Goal: Transaction & Acquisition: Purchase product/service

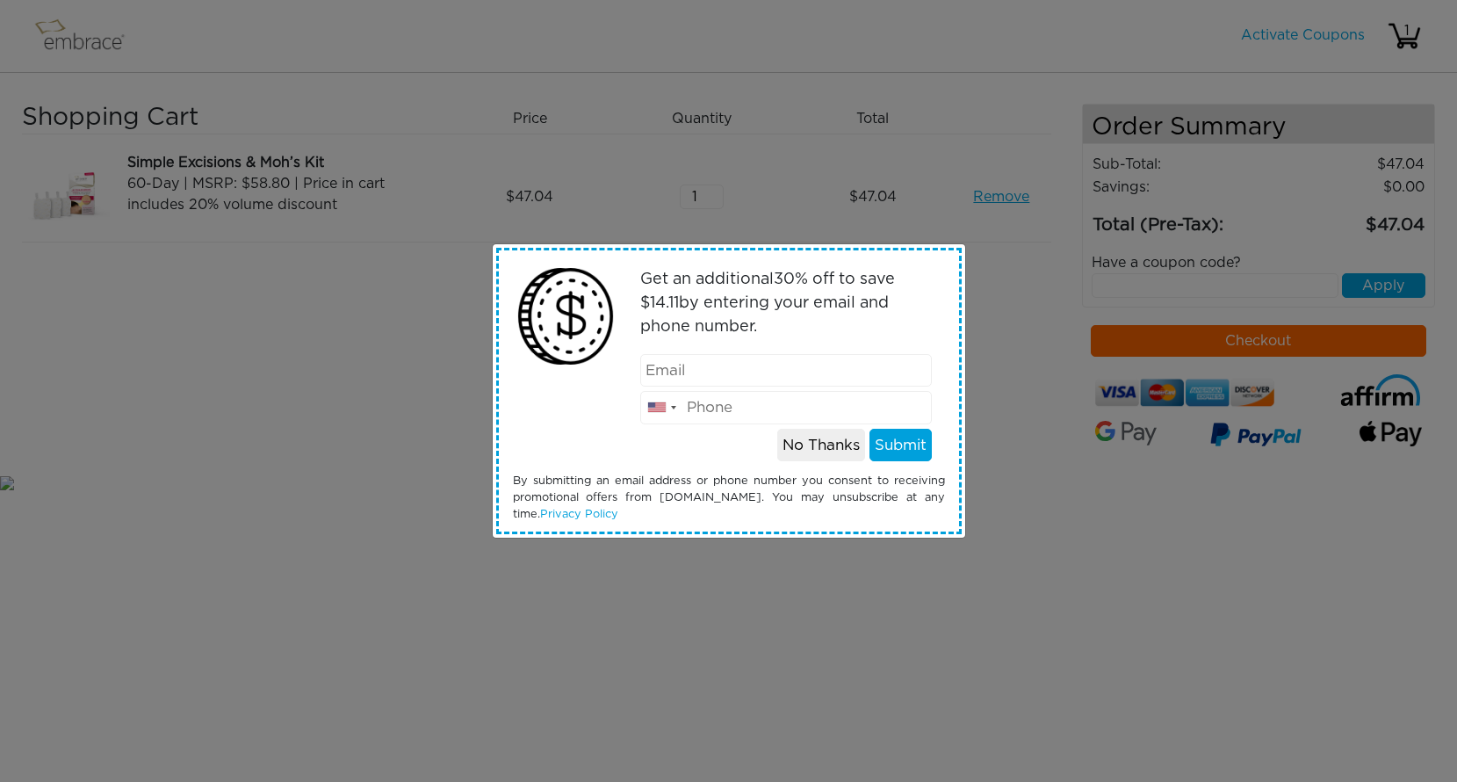
click at [753, 365] on input "email" at bounding box center [786, 370] width 292 height 33
type input "smorrisobgyn@me.com"
type input "7045340255"
click at [891, 442] on button "Submit" at bounding box center [900, 445] width 62 height 33
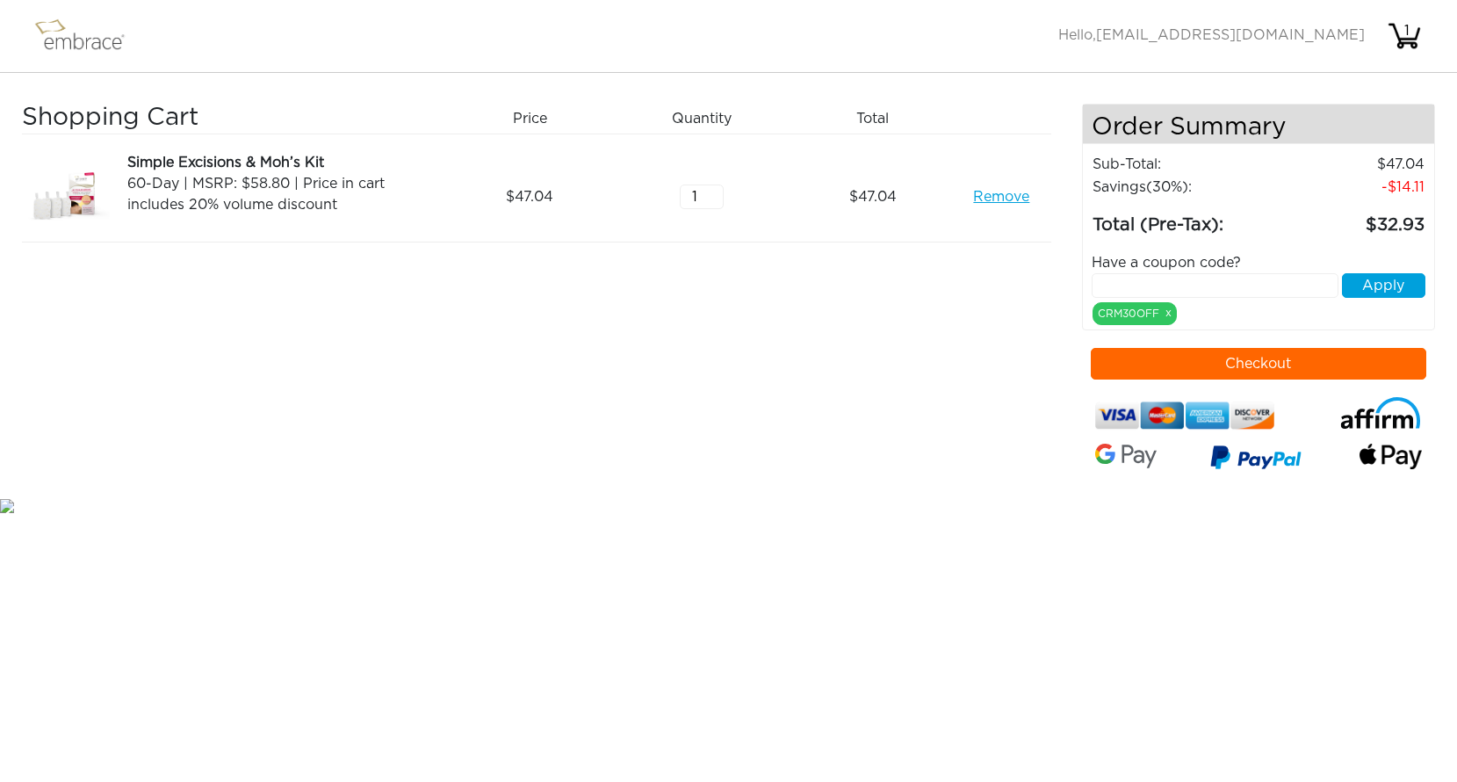
click at [1300, 364] on button "Checkout" at bounding box center [1258, 364] width 335 height 32
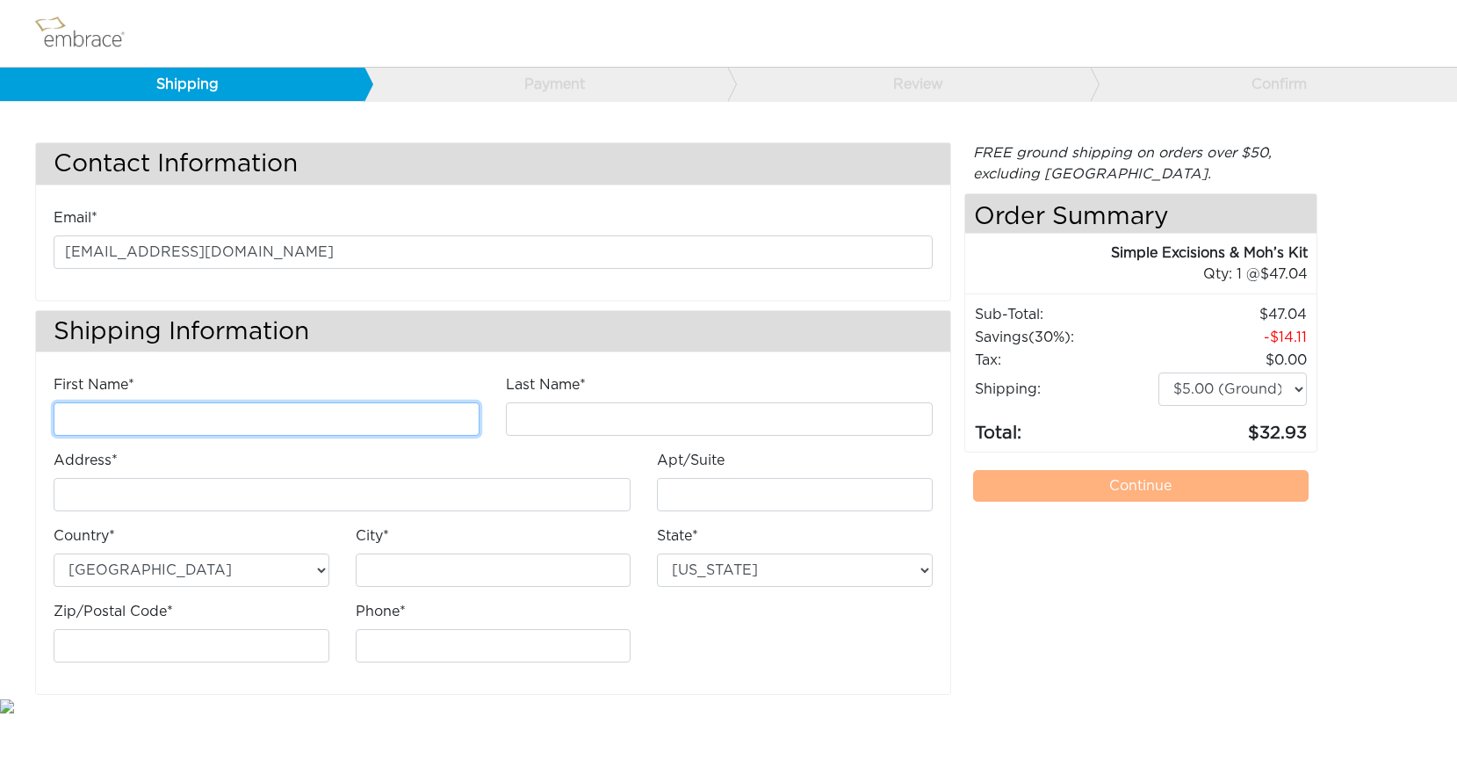
click at [384, 425] on input "First Name*" at bounding box center [267, 418] width 426 height 33
type input "Sarah"
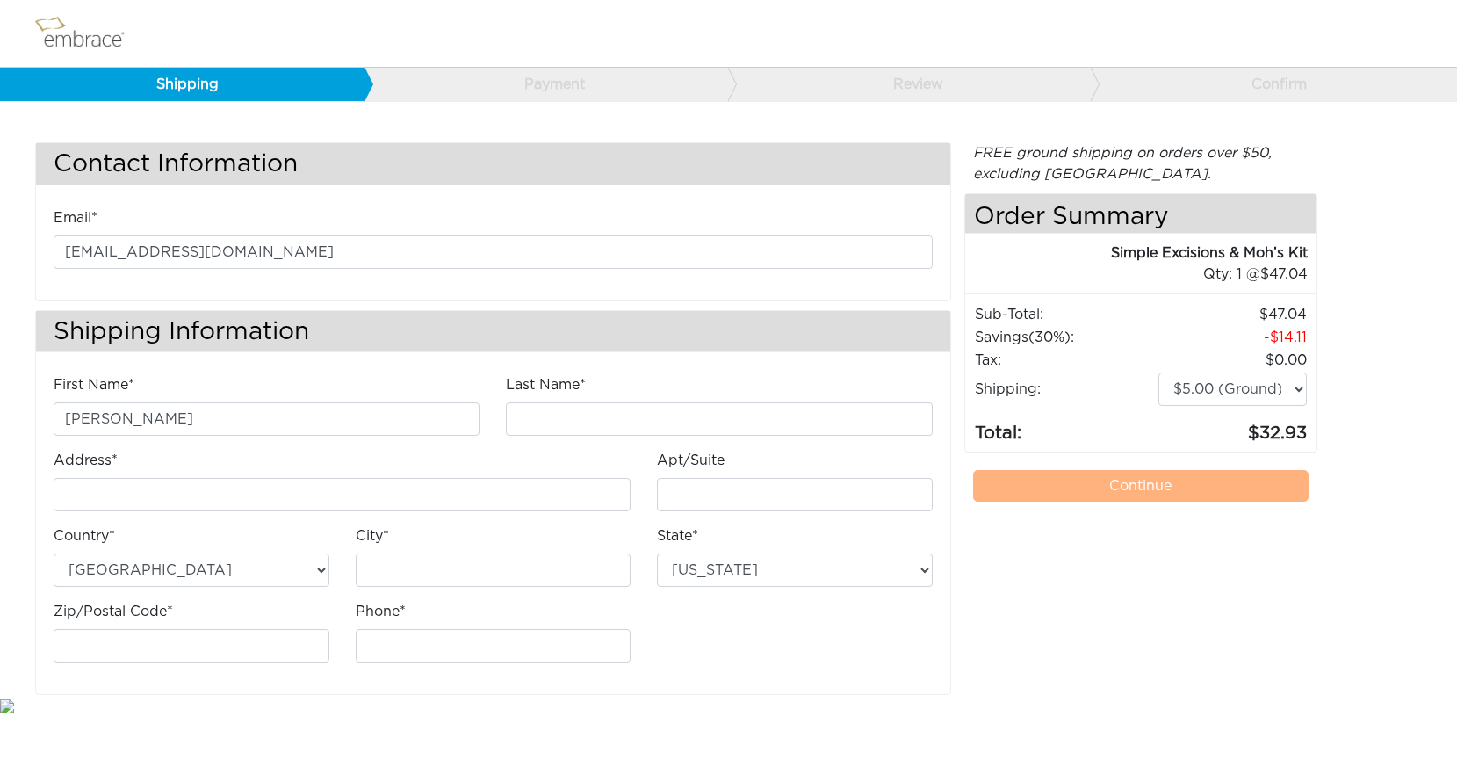
type input "Morris"
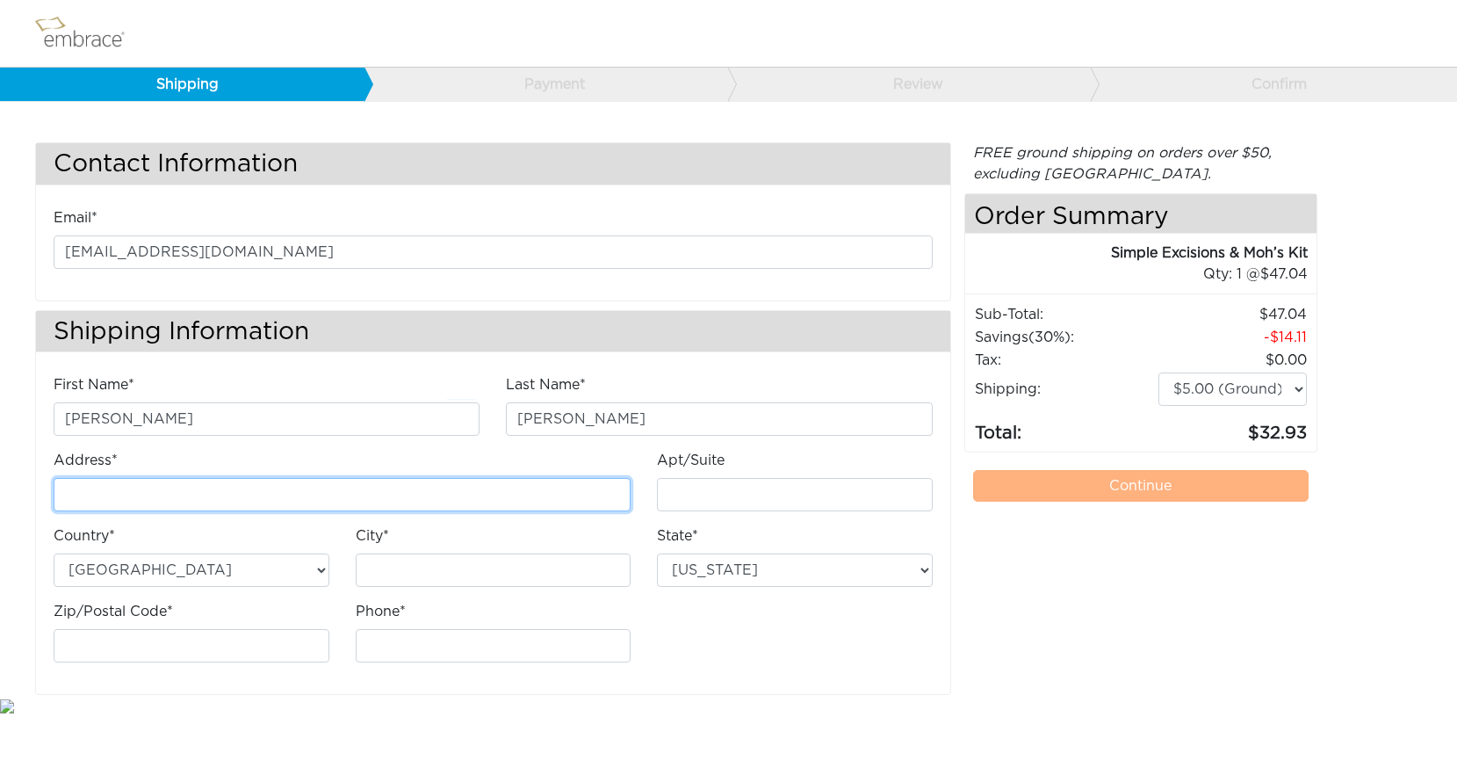
type input "221 Buckner Hill Lane"
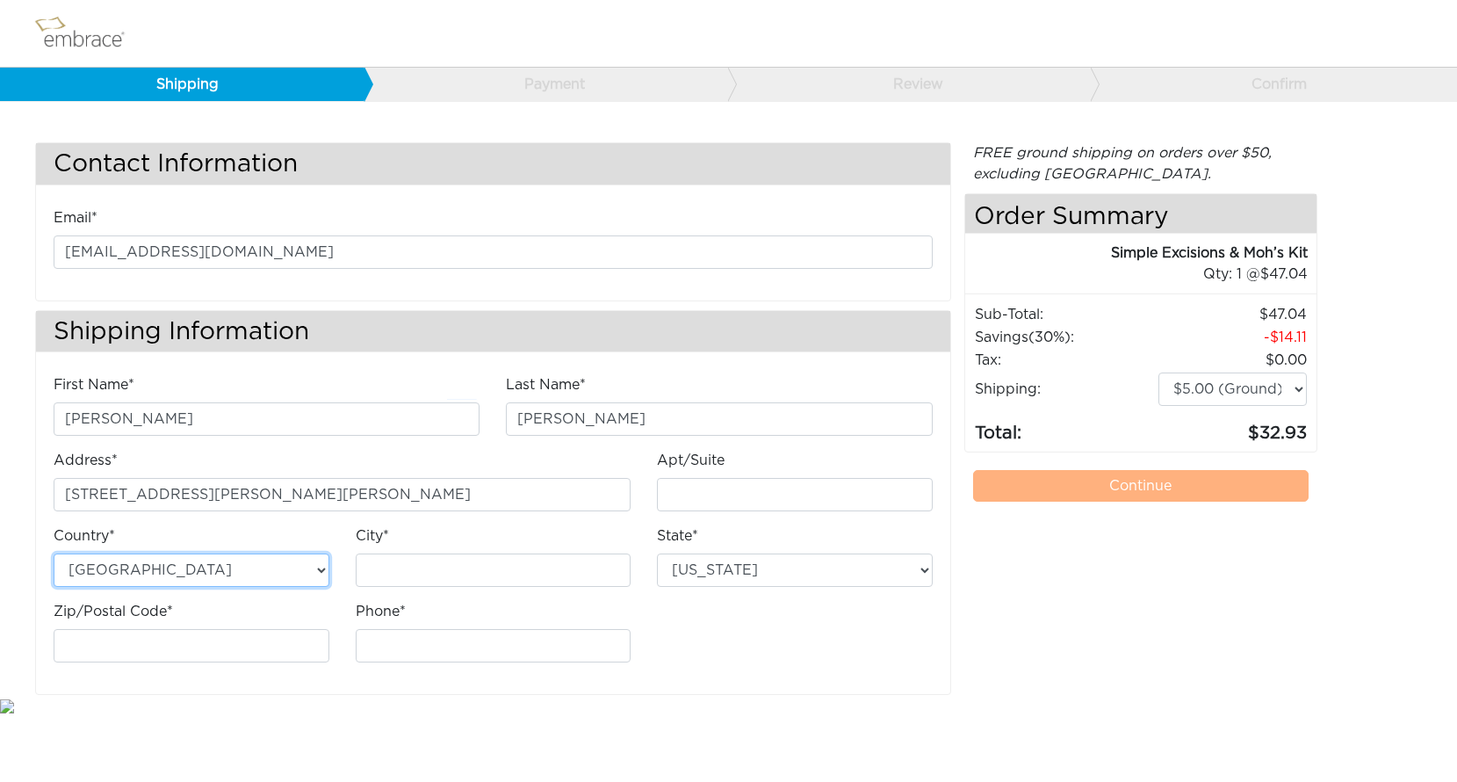
type input "Fort Mill"
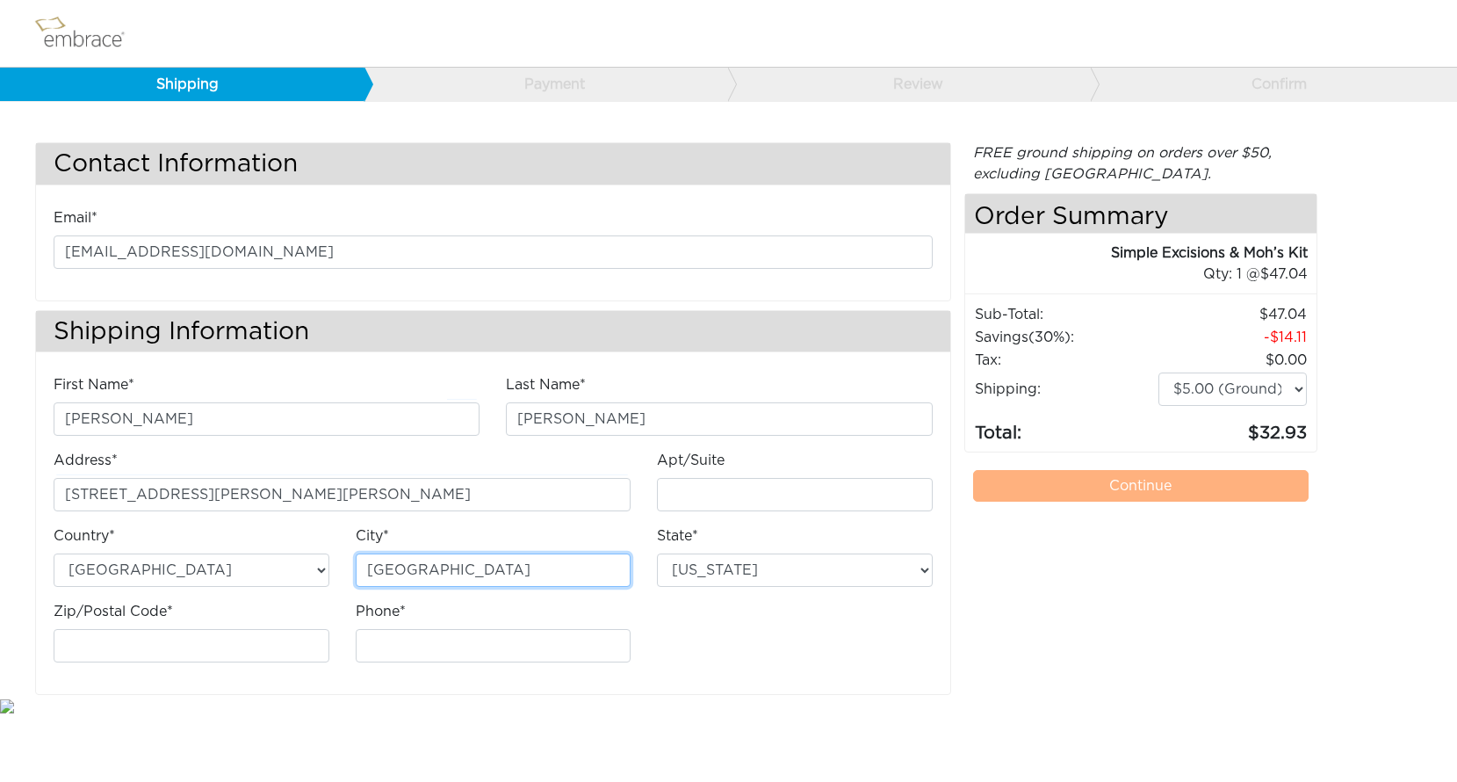
select select "SC"
type input "29715"
type input "7045340255"
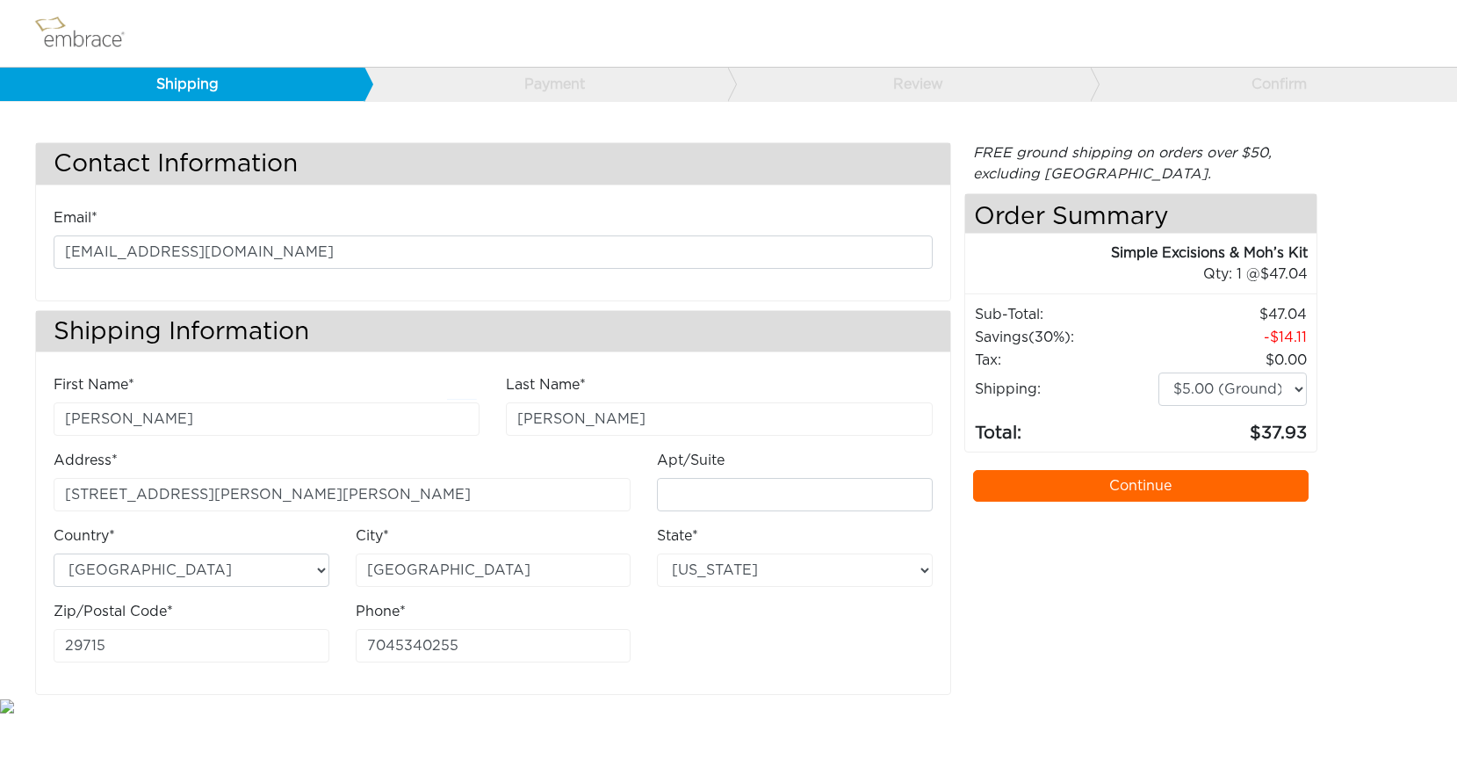
click at [1129, 493] on link "Continue" at bounding box center [1140, 486] width 335 height 32
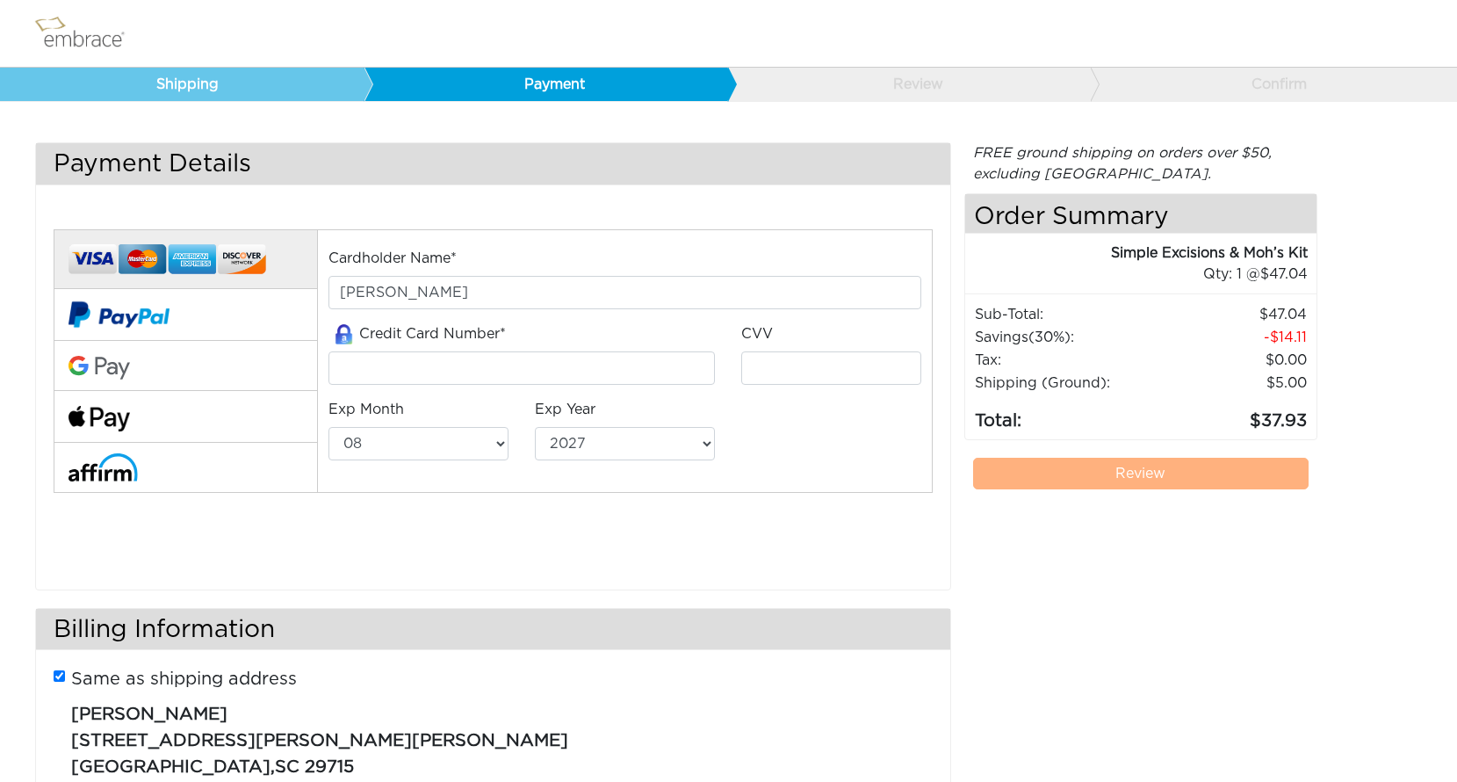
select select "8"
select select "2027"
click at [429, 368] on input "tel" at bounding box center [521, 367] width 386 height 33
type input "5218760054332875"
type input "722"
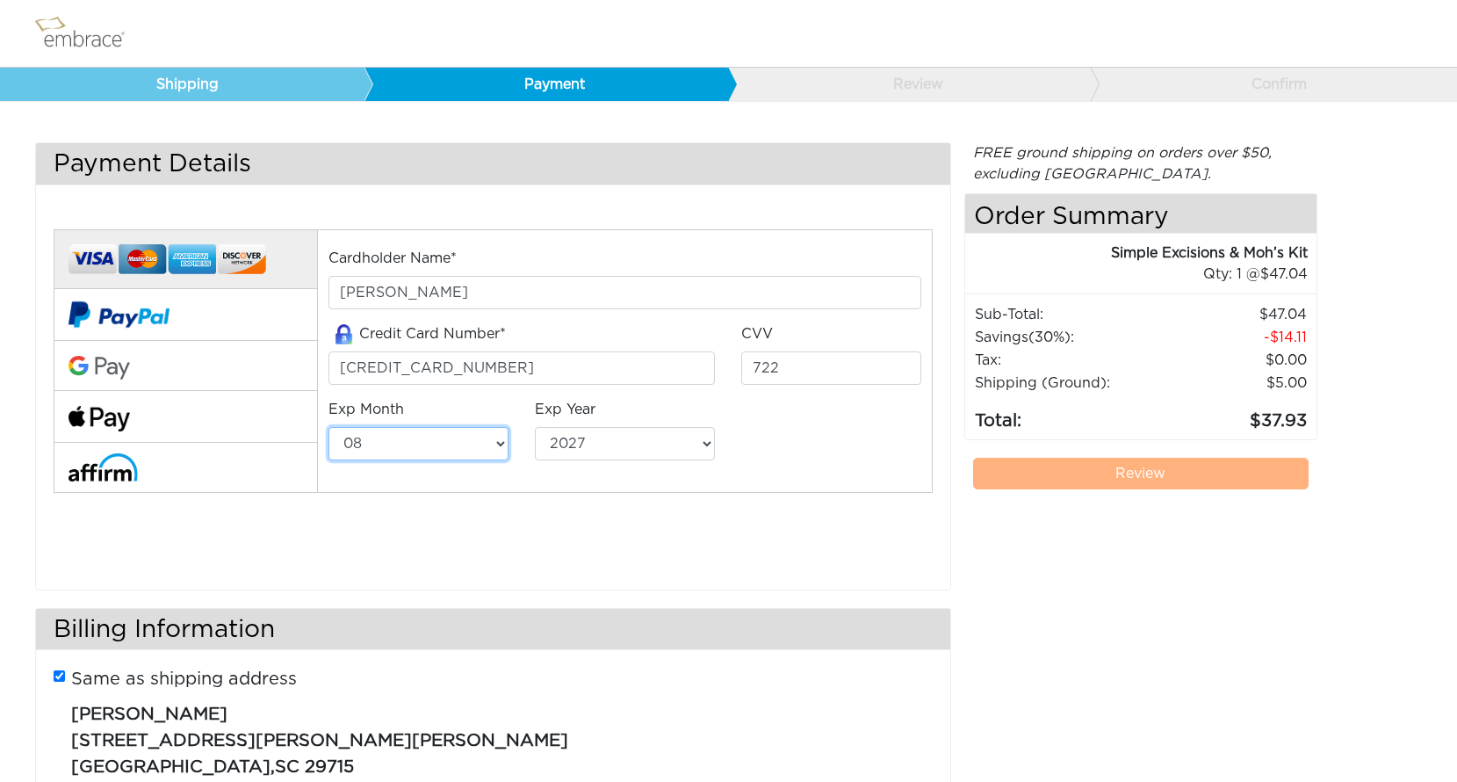
select select "12"
select select "2028"
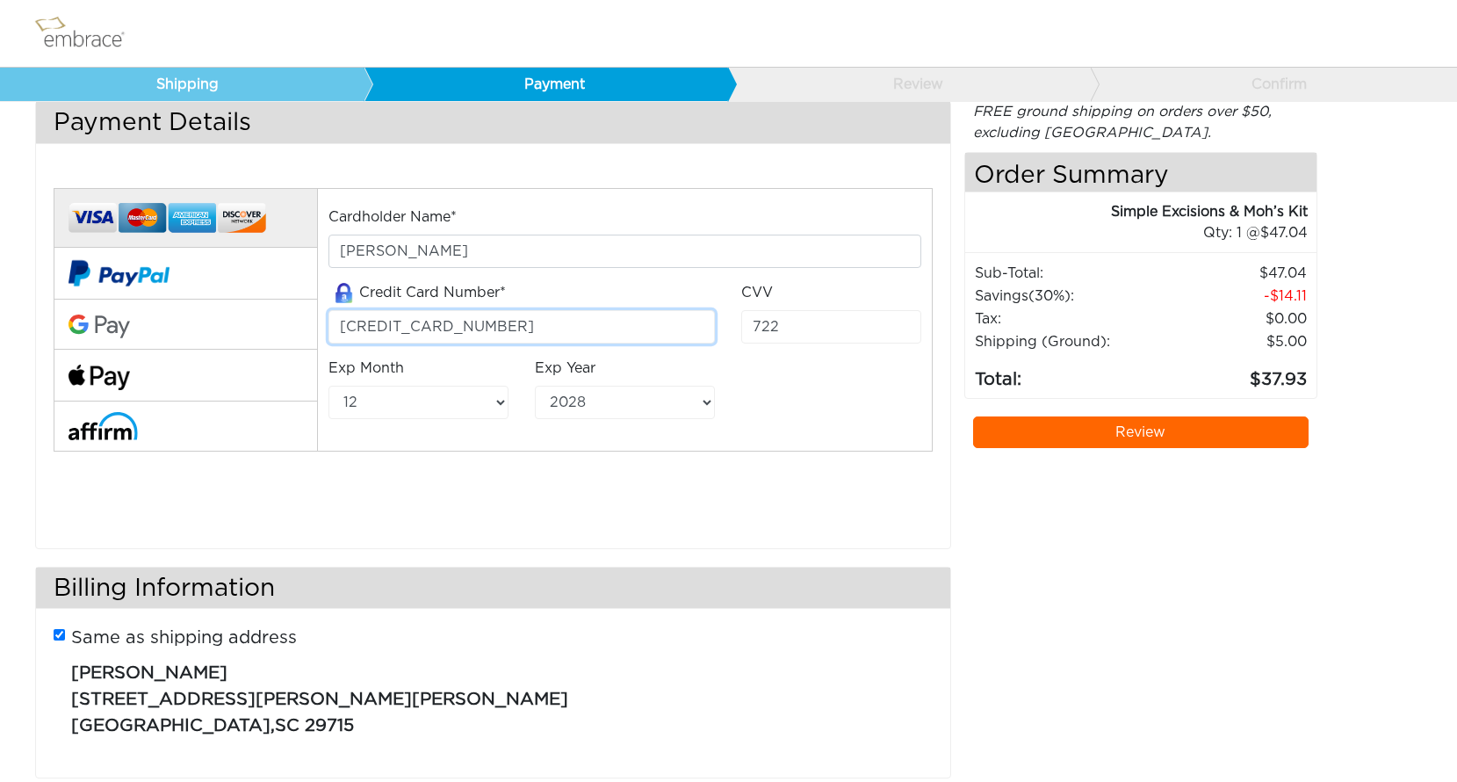
scroll to position [76, 0]
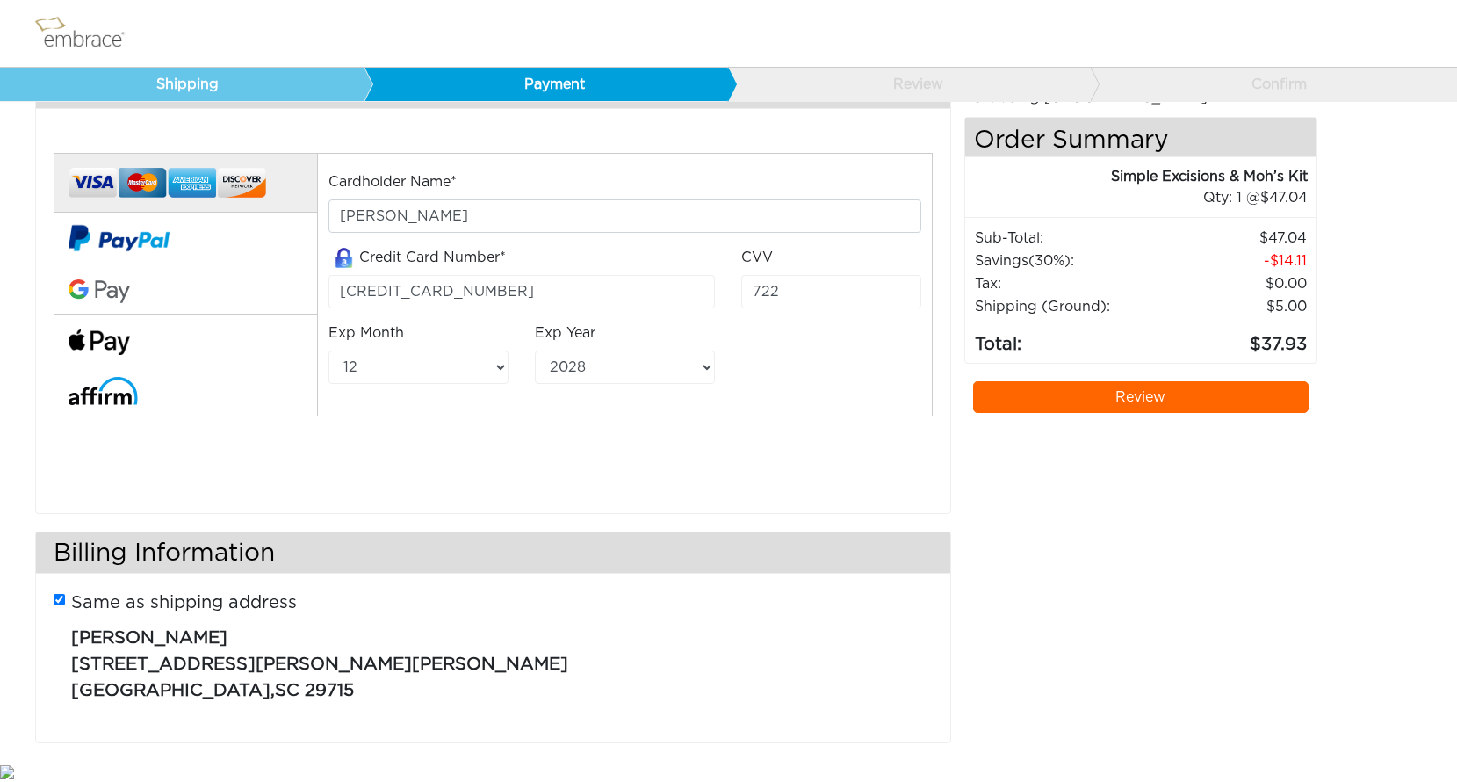
click at [1143, 393] on link "Review" at bounding box center [1140, 397] width 335 height 32
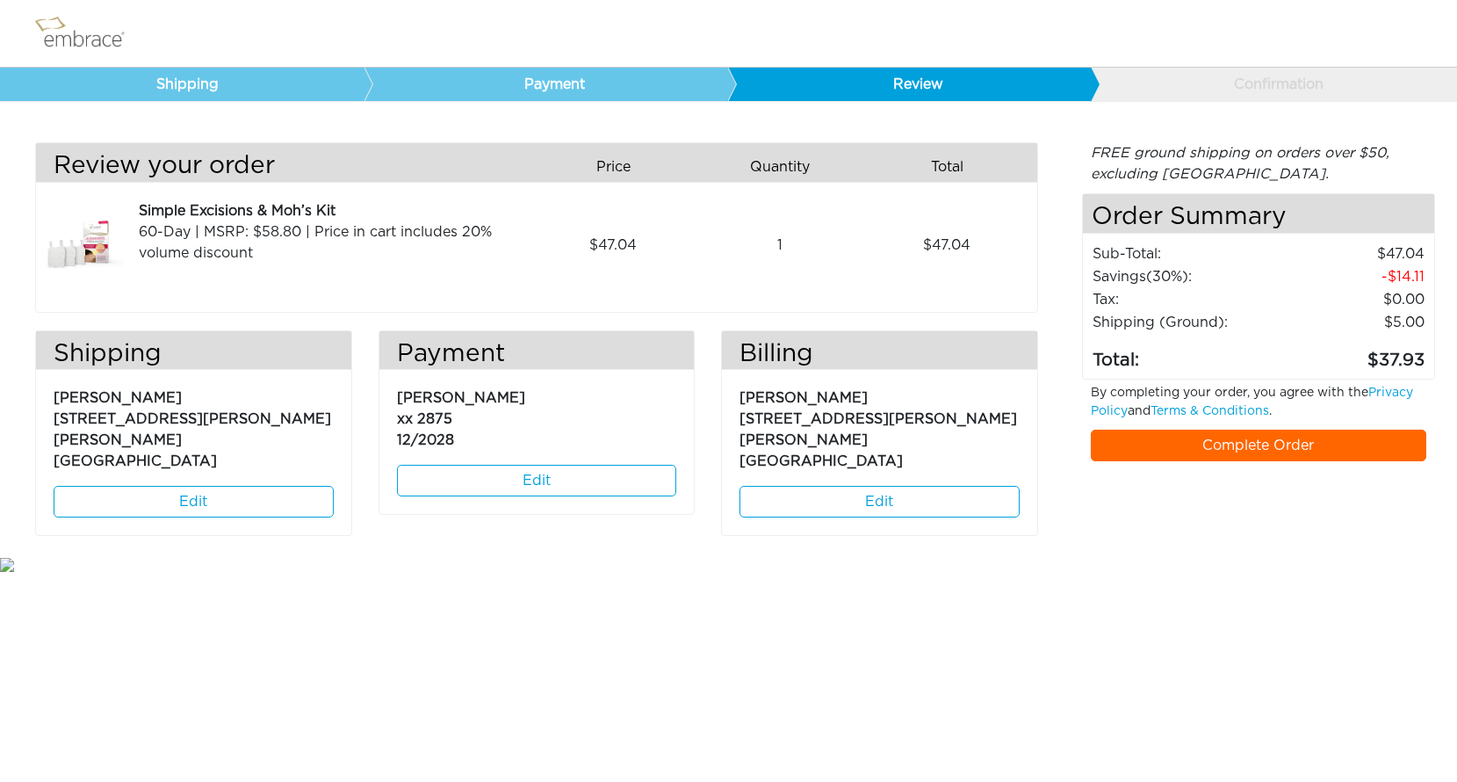
click at [1284, 444] on link "Complete Order" at bounding box center [1258, 445] width 335 height 32
